Goal: Browse casually: Explore the website without a specific task or goal

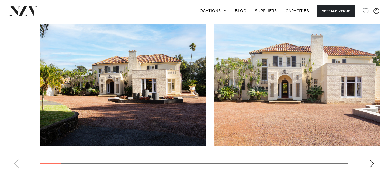
scroll to position [522, 0]
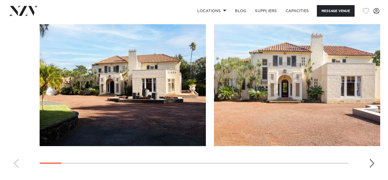
click at [370, 159] on div "Next slide" at bounding box center [371, 163] width 5 height 9
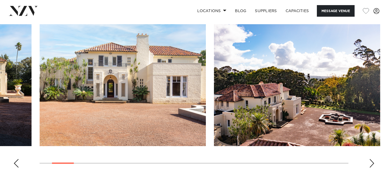
click at [370, 159] on div "Next slide" at bounding box center [371, 163] width 5 height 9
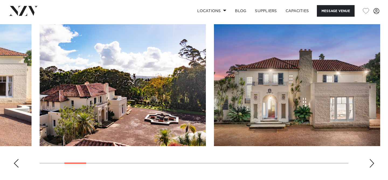
click at [370, 159] on div "Next slide" at bounding box center [371, 163] width 5 height 9
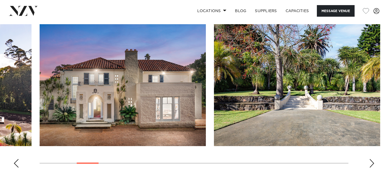
click at [370, 159] on div "Next slide" at bounding box center [371, 163] width 5 height 9
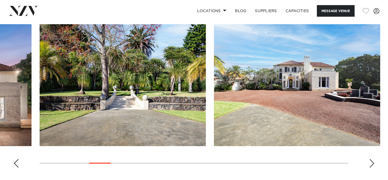
click at [370, 159] on div "Next slide" at bounding box center [371, 163] width 5 height 9
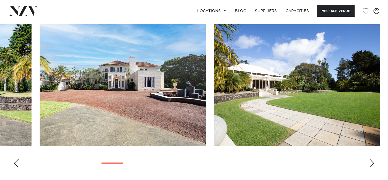
click at [370, 159] on div "Next slide" at bounding box center [371, 163] width 5 height 9
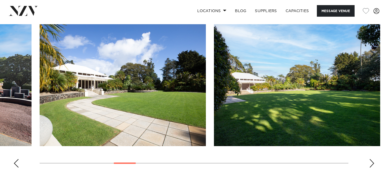
click at [370, 159] on div "Next slide" at bounding box center [371, 163] width 5 height 9
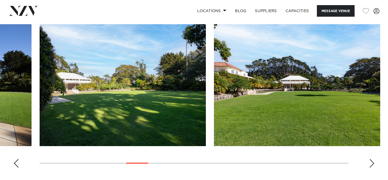
click at [370, 159] on div "Next slide" at bounding box center [371, 163] width 5 height 9
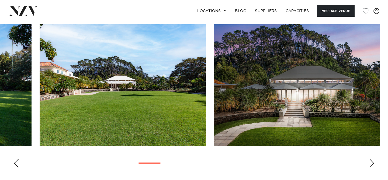
click at [370, 159] on div "Next slide" at bounding box center [371, 163] width 5 height 9
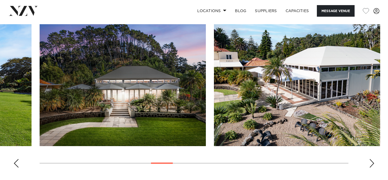
click at [372, 159] on div "Next slide" at bounding box center [371, 163] width 5 height 9
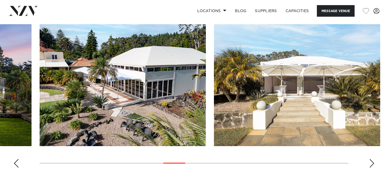
click at [372, 159] on div "Next slide" at bounding box center [371, 163] width 5 height 9
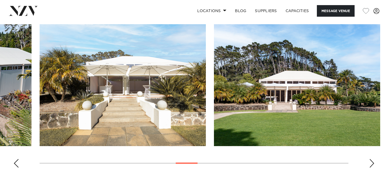
click at [372, 159] on div "Next slide" at bounding box center [371, 163] width 5 height 9
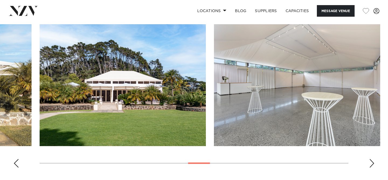
click at [372, 159] on div "Next slide" at bounding box center [371, 163] width 5 height 9
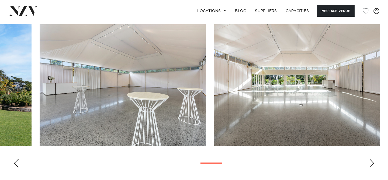
click at [372, 159] on div "Next slide" at bounding box center [371, 163] width 5 height 9
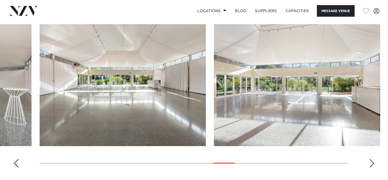
click at [372, 159] on div "Next slide" at bounding box center [371, 163] width 5 height 9
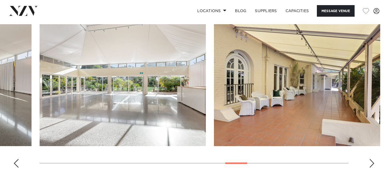
click at [372, 159] on div "Next slide" at bounding box center [371, 163] width 5 height 9
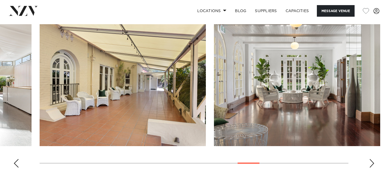
click at [374, 159] on div "Next slide" at bounding box center [371, 163] width 5 height 9
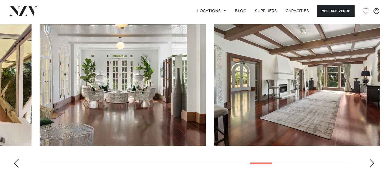
click at [373, 159] on div "Next slide" at bounding box center [371, 163] width 5 height 9
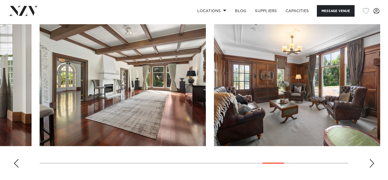
click at [373, 159] on div "Next slide" at bounding box center [371, 163] width 5 height 9
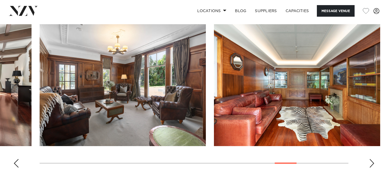
click at [373, 159] on div "Next slide" at bounding box center [371, 163] width 5 height 9
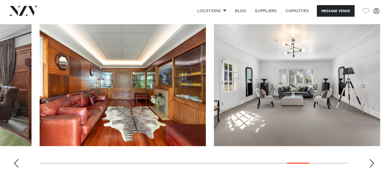
click at [373, 159] on div "Next slide" at bounding box center [371, 163] width 5 height 9
